Goal: Find specific page/section: Find specific page/section

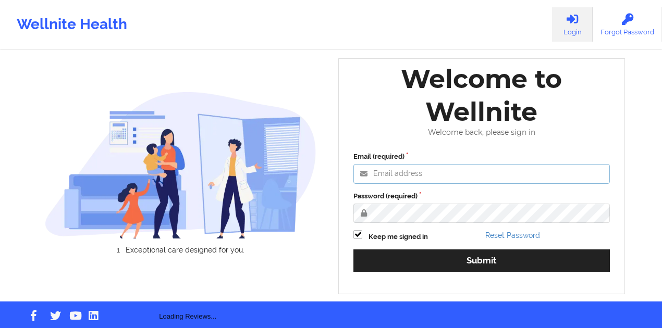
type input "[PERSON_NAME][EMAIL_ADDRESS][DOMAIN_NAME]"
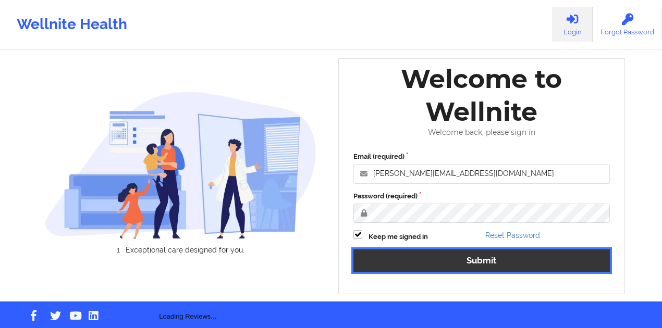
click at [388, 252] on button "Submit" at bounding box center [481, 261] width 256 height 22
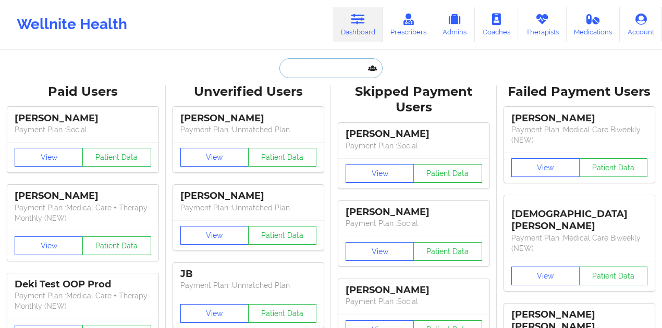
paste input "[PERSON_NAME]"
type input "[PERSON_NAME]"
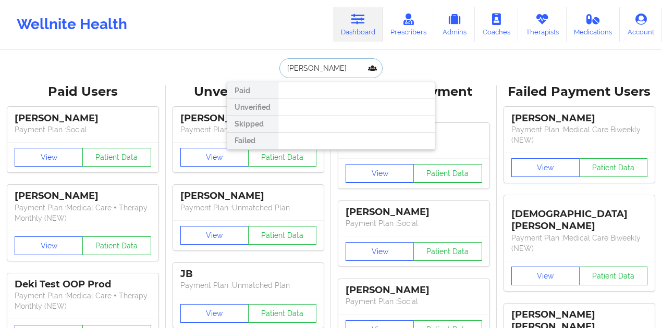
click at [330, 75] on input "[PERSON_NAME]" at bounding box center [330, 68] width 103 height 20
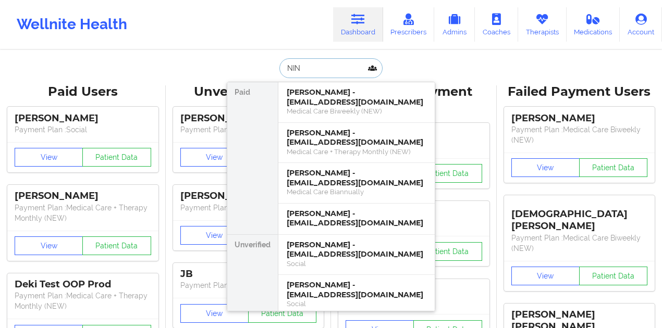
type input "[PERSON_NAME]"
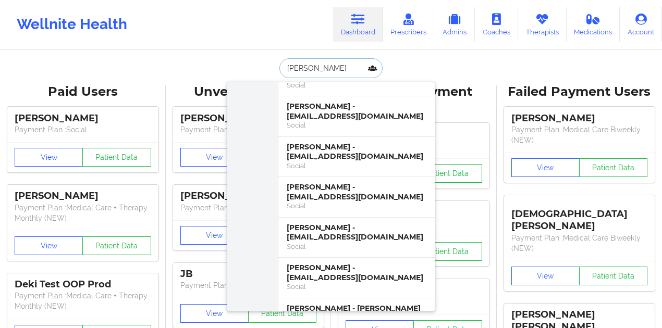
scroll to position [347, 0]
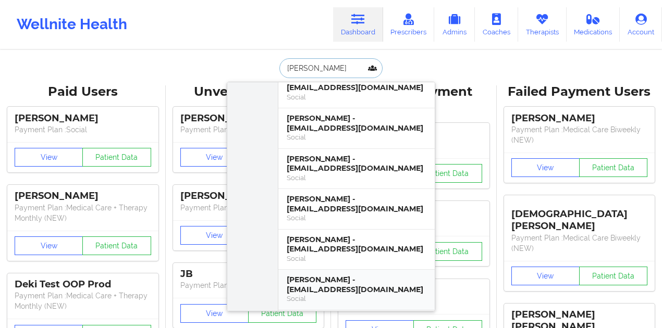
click at [350, 275] on div "[PERSON_NAME] - [EMAIL_ADDRESS][DOMAIN_NAME]" at bounding box center [357, 284] width 140 height 19
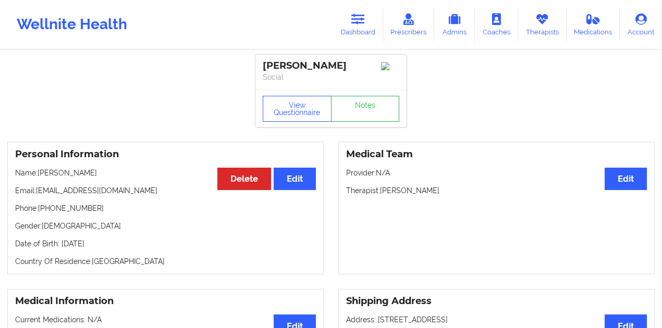
click at [369, 115] on link "Notes" at bounding box center [365, 109] width 69 height 26
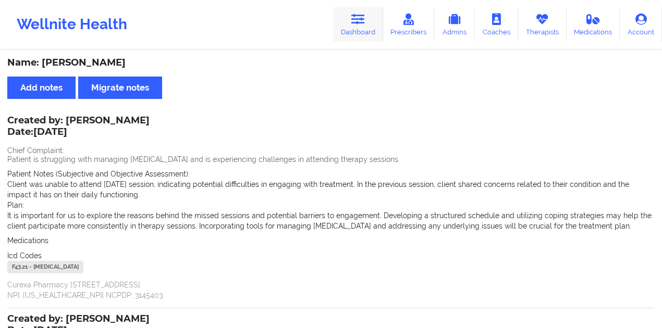
click at [353, 22] on icon at bounding box center [358, 19] width 14 height 11
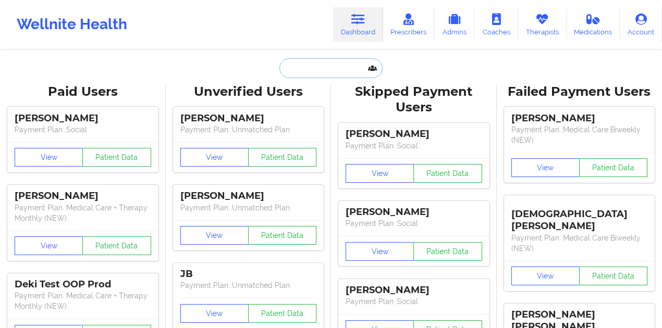
click at [343, 64] on input "text" at bounding box center [330, 68] width 103 height 20
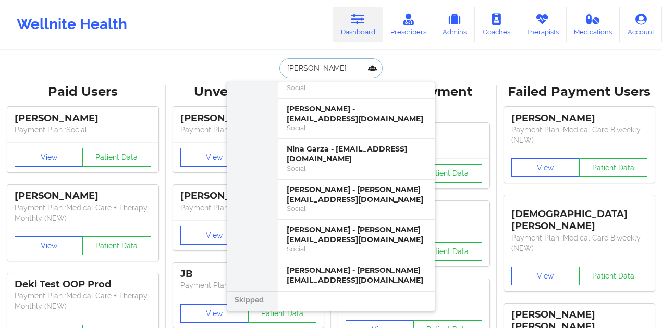
scroll to position [1358, 0]
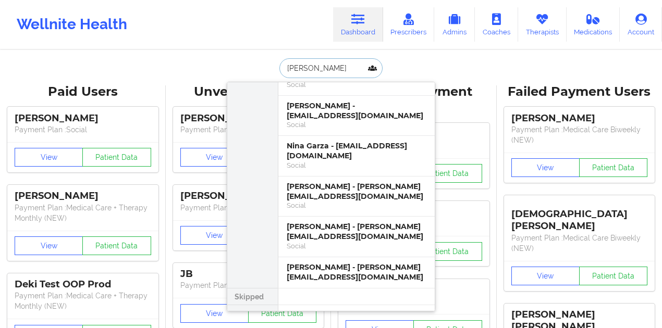
click at [312, 67] on input "[PERSON_NAME]" at bounding box center [330, 68] width 103 height 20
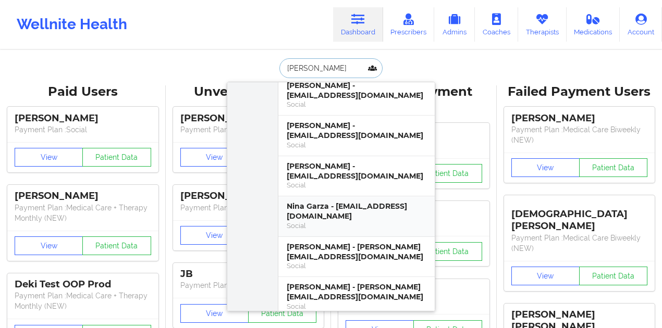
scroll to position [1288, 0]
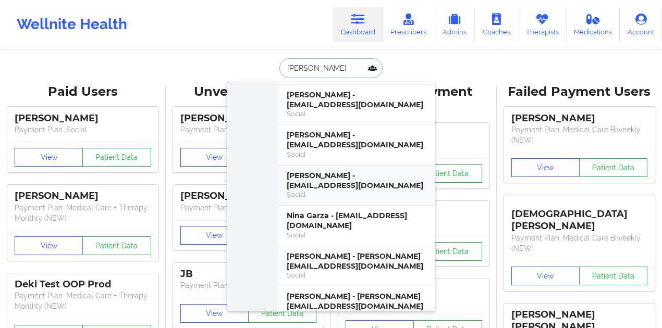
type input "[PERSON_NAME]"
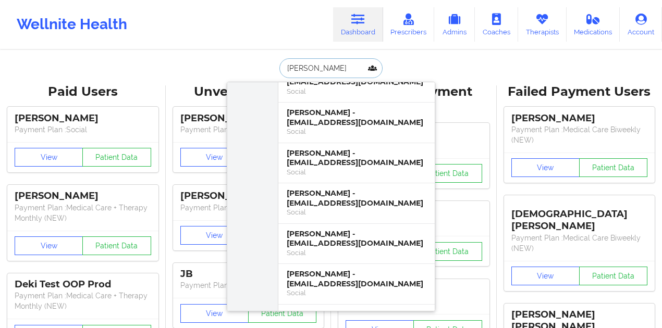
scroll to position [446, 0]
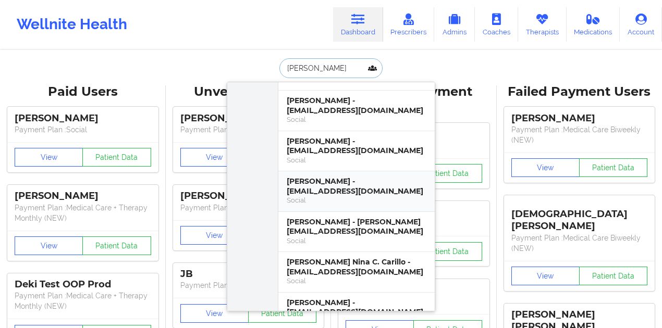
click at [339, 196] on div "Social" at bounding box center [357, 200] width 140 height 9
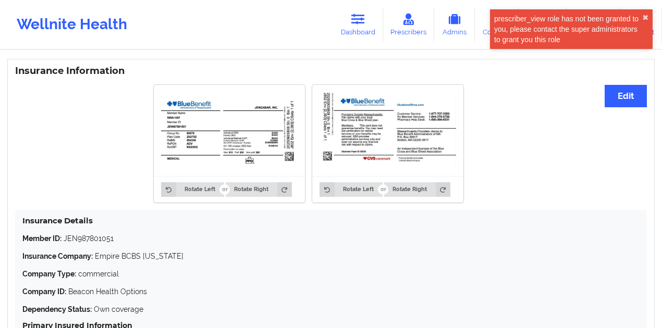
scroll to position [764, 0]
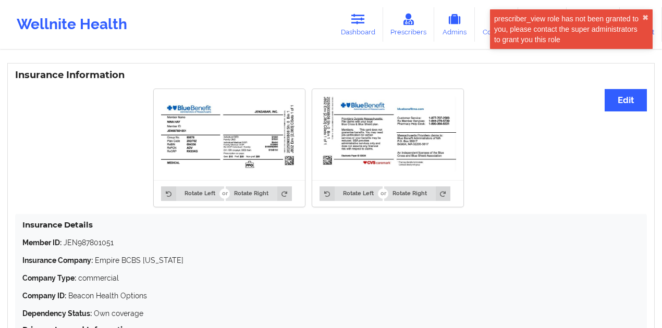
click at [113, 45] on div "Wellnite Health" at bounding box center [72, 25] width 144 height 42
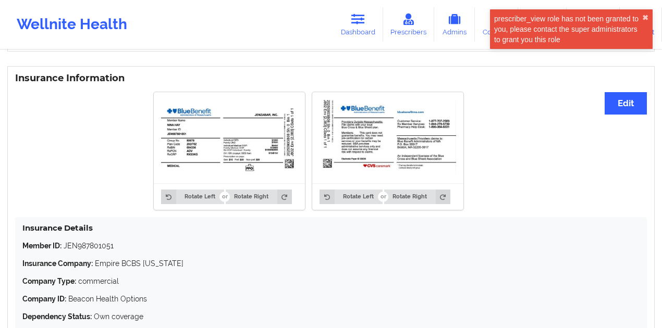
scroll to position [764, 0]
